Goal: Task Accomplishment & Management: Use online tool/utility

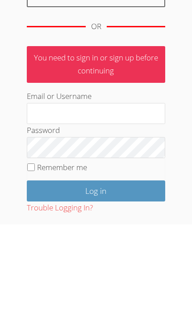
scroll to position [163, 0]
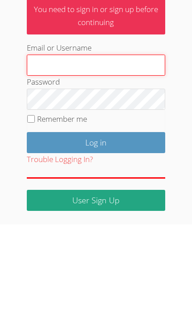
type input "[PERSON_NAME][EMAIL_ADDRESS][PERSON_NAME][DOMAIN_NAME]"
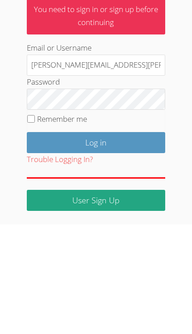
click at [96, 242] on input "Log in" at bounding box center [96, 252] width 139 height 21
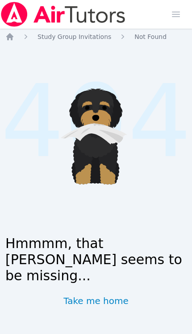
click at [110, 16] on img at bounding box center [63, 14] width 127 height 25
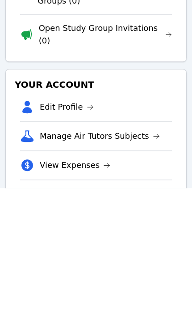
scroll to position [138, 0]
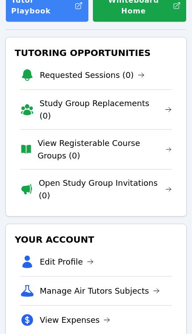
click at [96, 314] on link "View Expenses" at bounding box center [75, 320] width 71 height 13
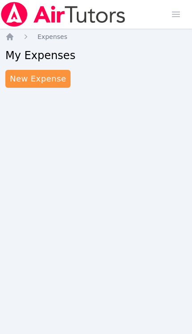
click at [52, 78] on link "New Expense" at bounding box center [37, 79] width 65 height 18
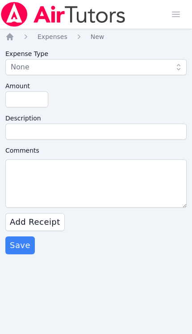
click at [183, 72] on span "button" at bounding box center [181, 67] width 13 height 16
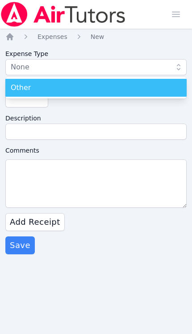
click at [168, 89] on div "Other" at bounding box center [96, 87] width 171 height 11
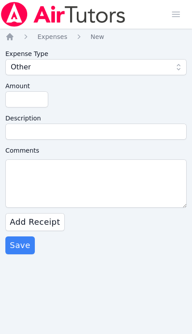
click at [175, 73] on span "button" at bounding box center [181, 67] width 13 height 16
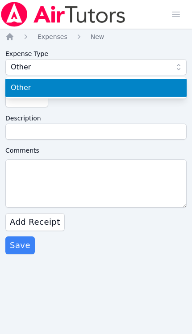
click at [176, 80] on li "Other" at bounding box center [96, 88] width 182 height 18
